Goal: Navigation & Orientation: Find specific page/section

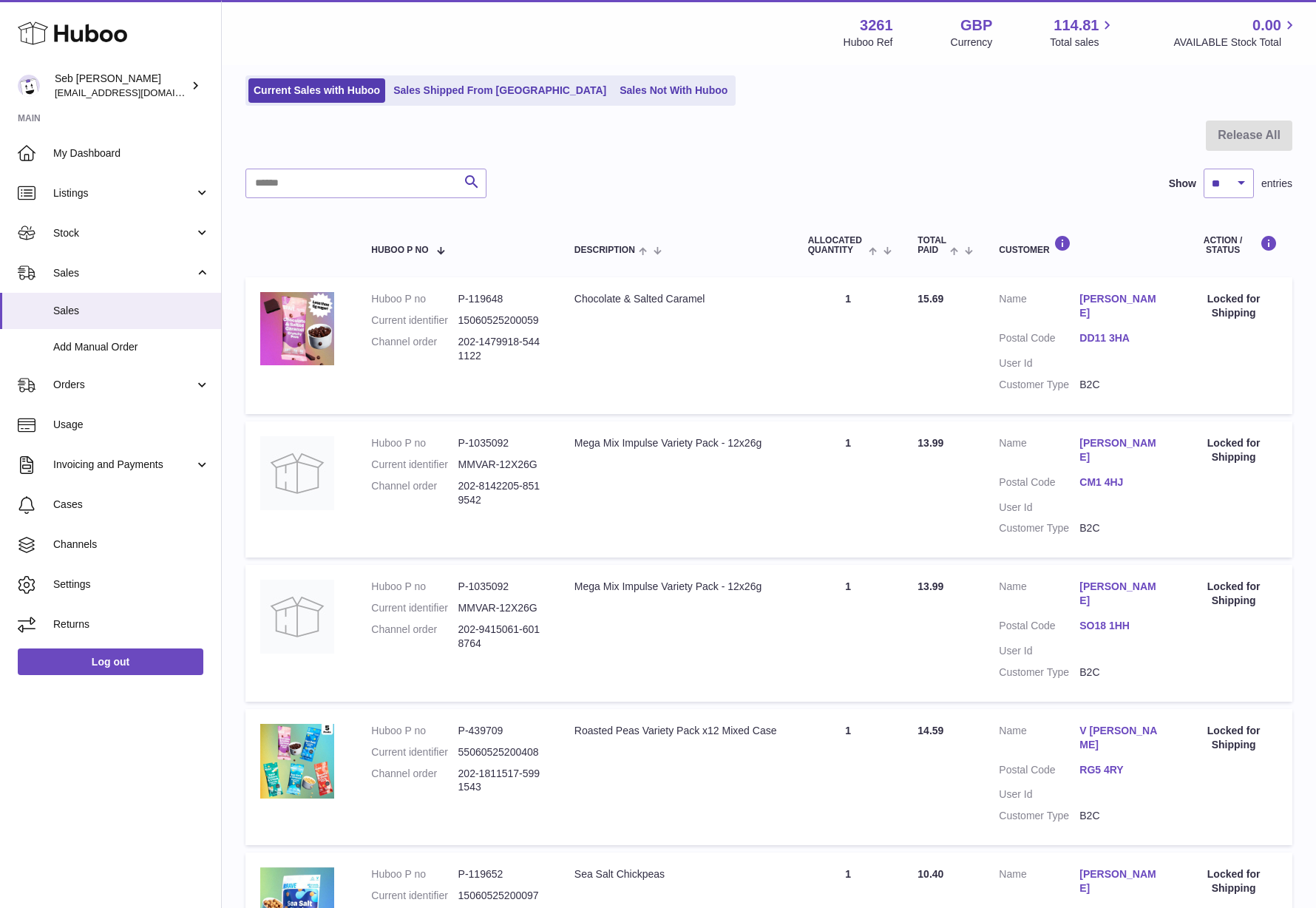
scroll to position [37, 0]
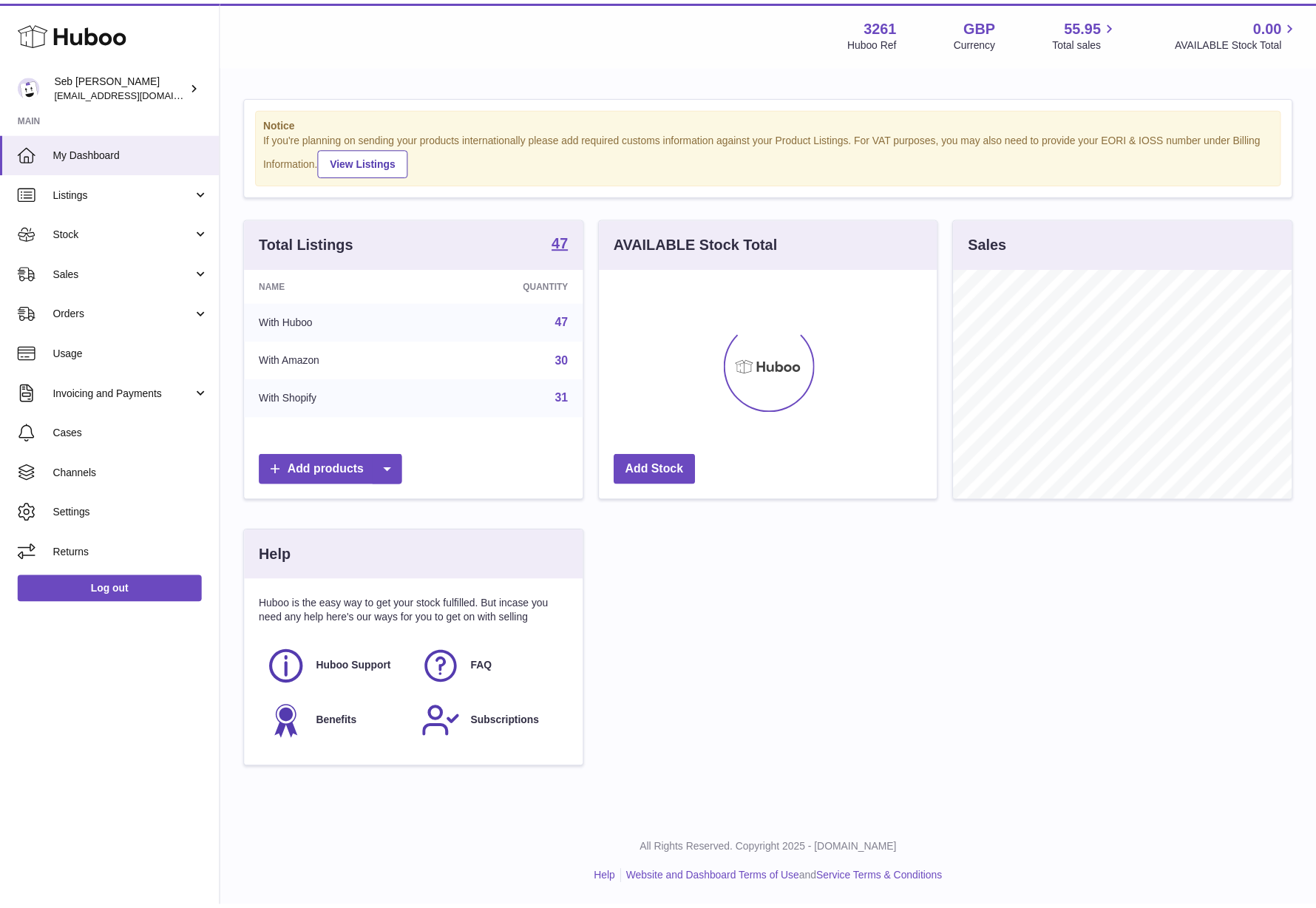
scroll to position [231, 337]
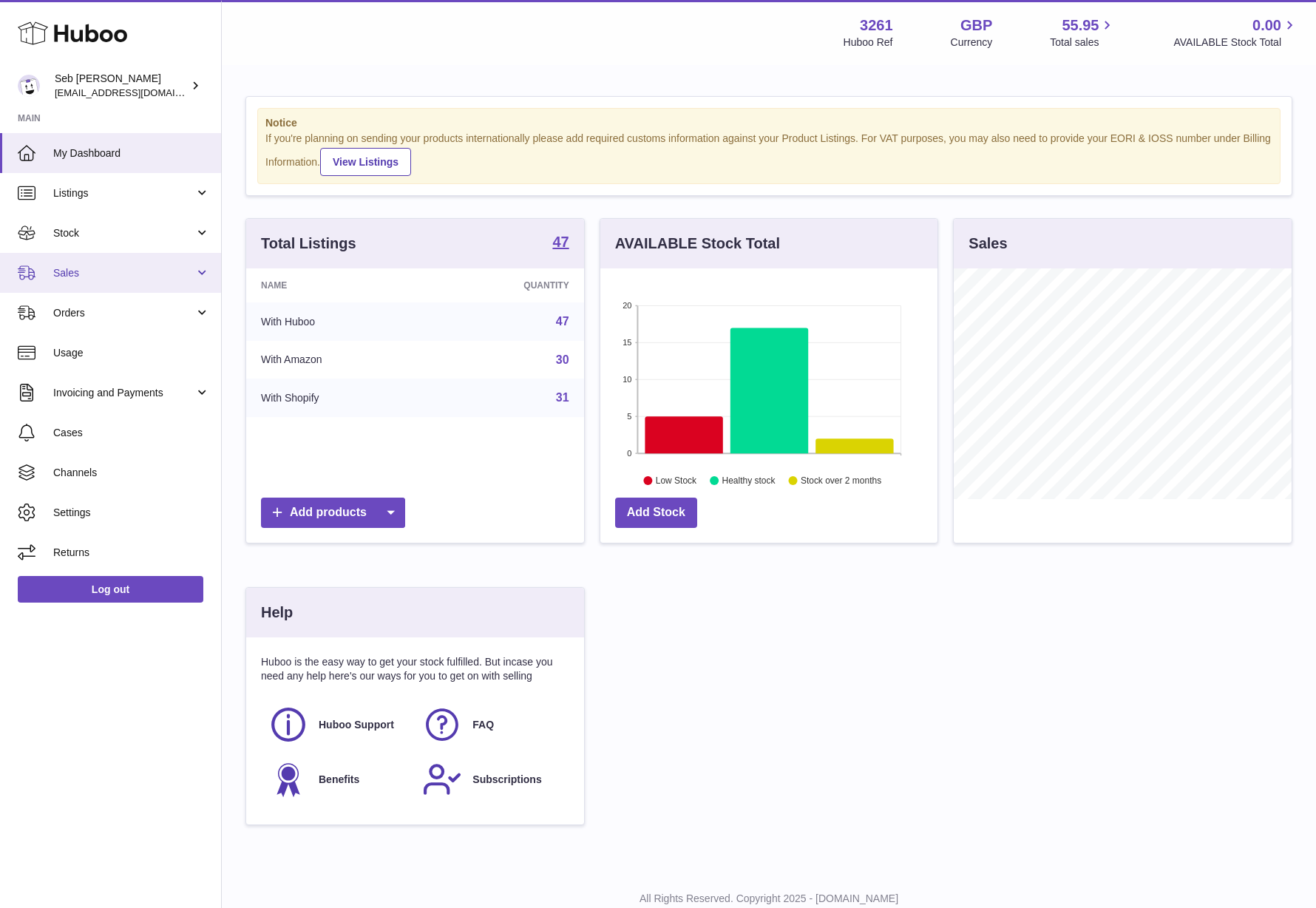
click at [124, 264] on link "Sales" at bounding box center [110, 272] width 221 height 40
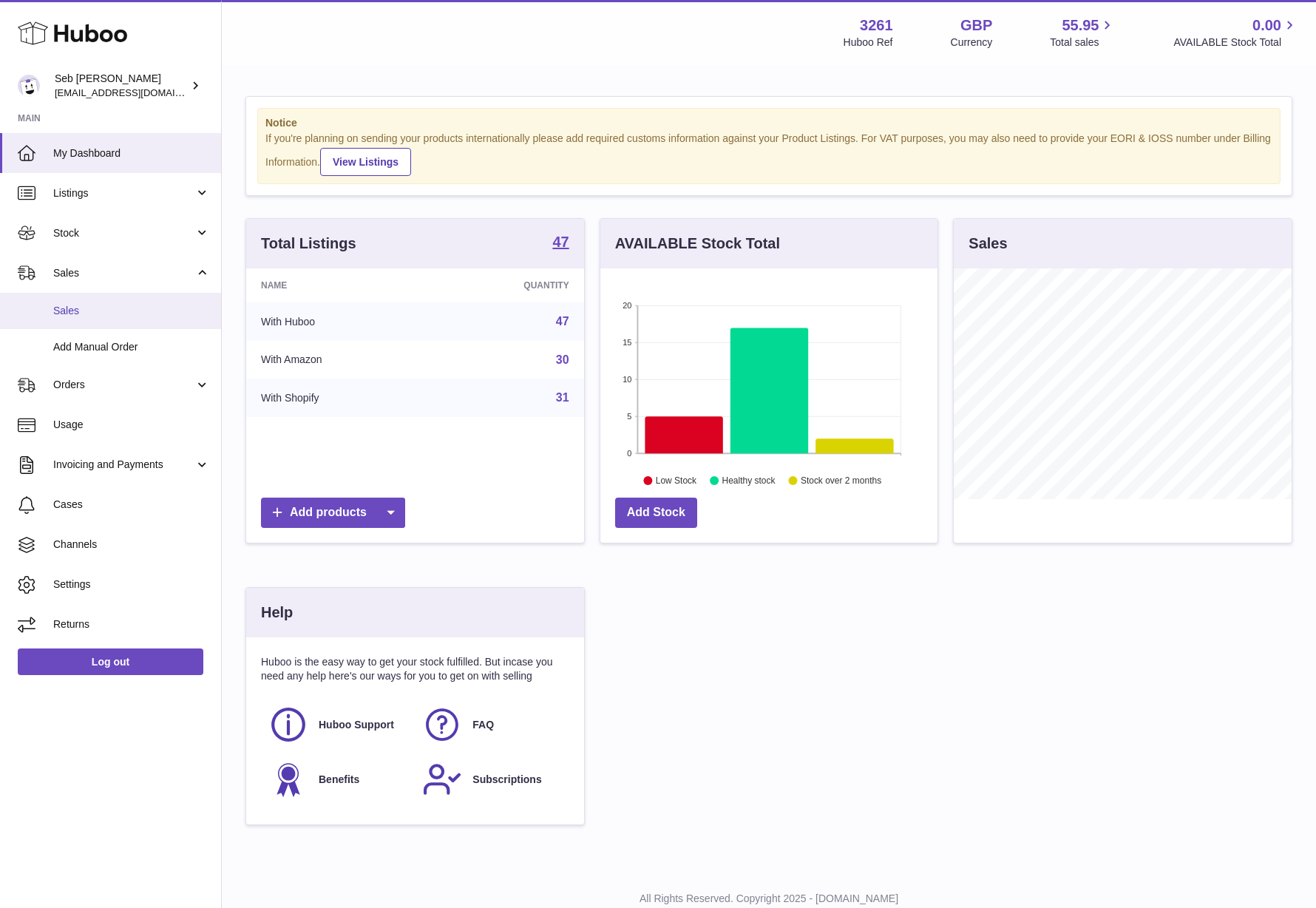
click at [130, 304] on span "Sales" at bounding box center [131, 311] width 156 height 14
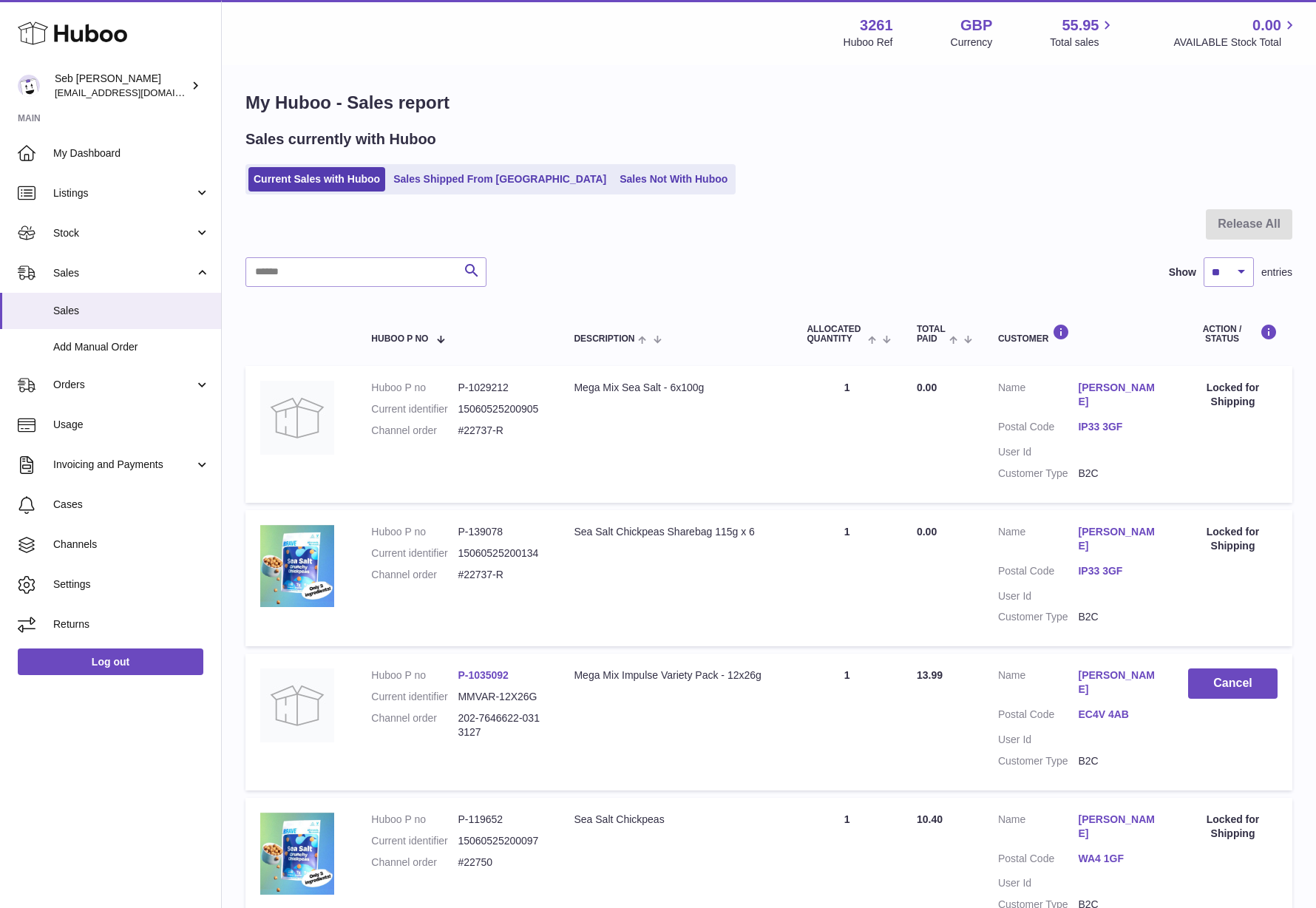
scroll to position [125, 0]
